Goal: Task Accomplishment & Management: Complete application form

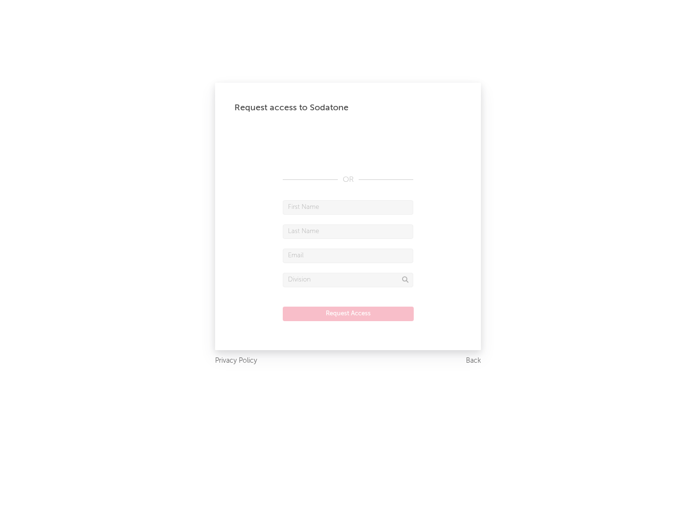
click at [348, 207] on input "text" at bounding box center [348, 207] width 130 height 14
type input "[PERSON_NAME]"
click at [348, 231] on input "text" at bounding box center [348, 231] width 130 height 14
type input "[PERSON_NAME]"
click at [348, 255] on input "text" at bounding box center [348, 255] width 130 height 14
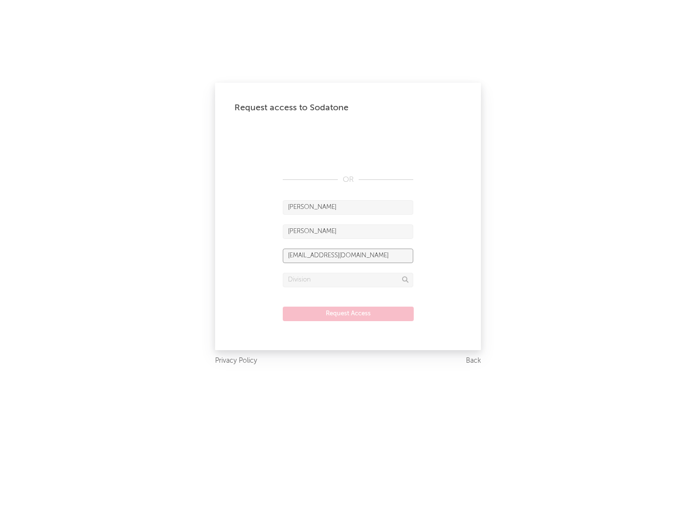
type input "[EMAIL_ADDRESS][DOMAIN_NAME]"
click at [348, 279] on input "text" at bounding box center [348, 280] width 130 height 14
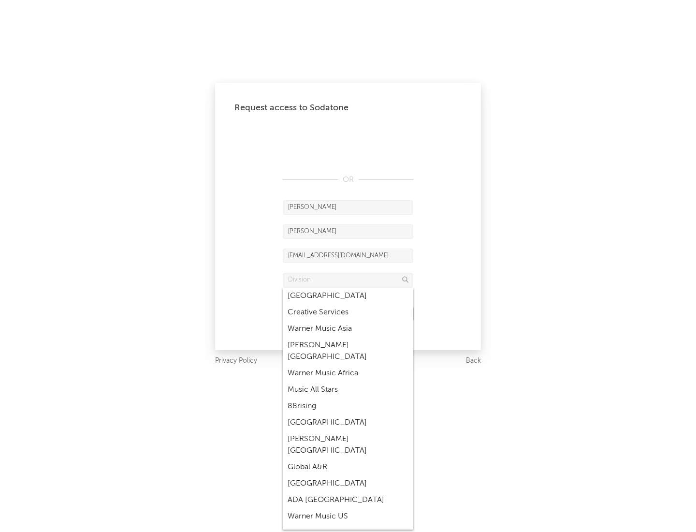
click at [348, 381] on div "Music All Stars" at bounding box center [348, 389] width 130 height 16
type input "Music All Stars"
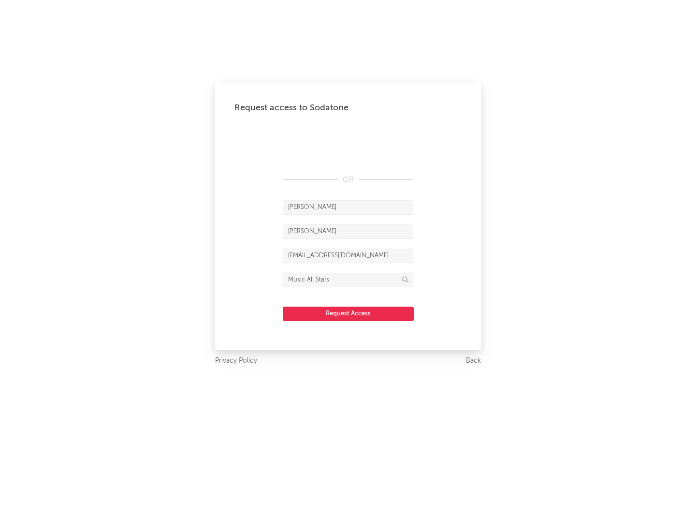
click at [348, 313] on button "Request Access" at bounding box center [348, 313] width 131 height 14
